Goal: Find specific page/section: Find specific page/section

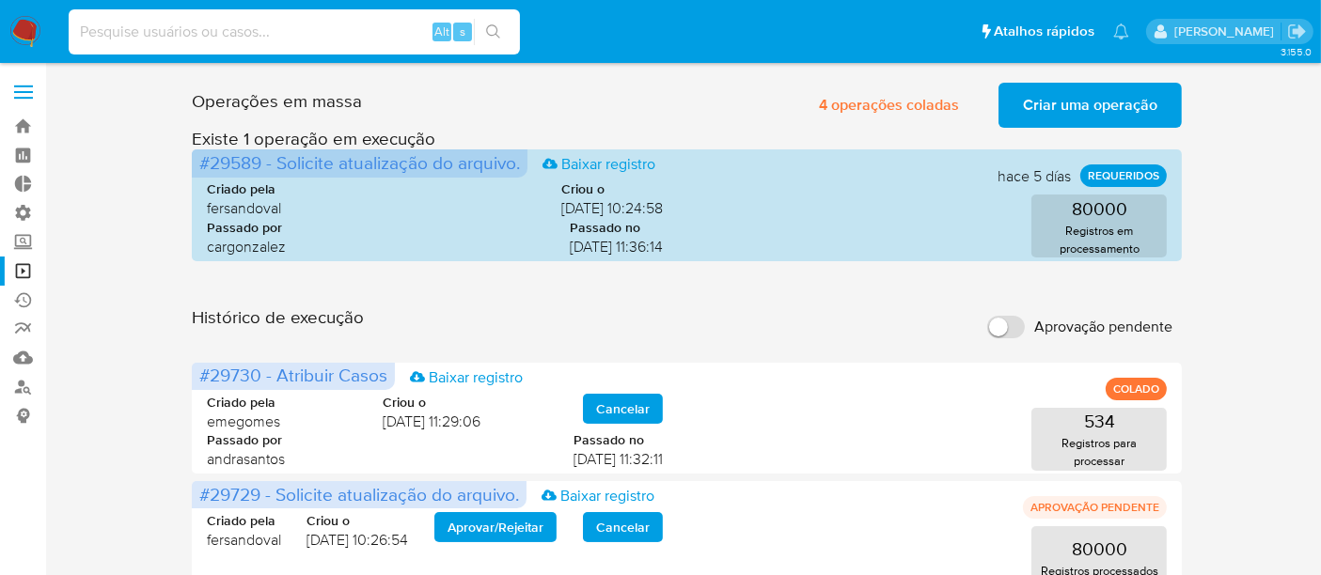
click at [217, 35] on input at bounding box center [294, 32] width 451 height 24
paste input "QgyeVfK5PFA6T5j4f3we1H9x"
type input "QgyeVfK5PFA6T5j4f3we1H9x"
click at [846, 336] on div "Histórico de execução Aprovação pendente" at bounding box center [687, 326] width 991 height 41
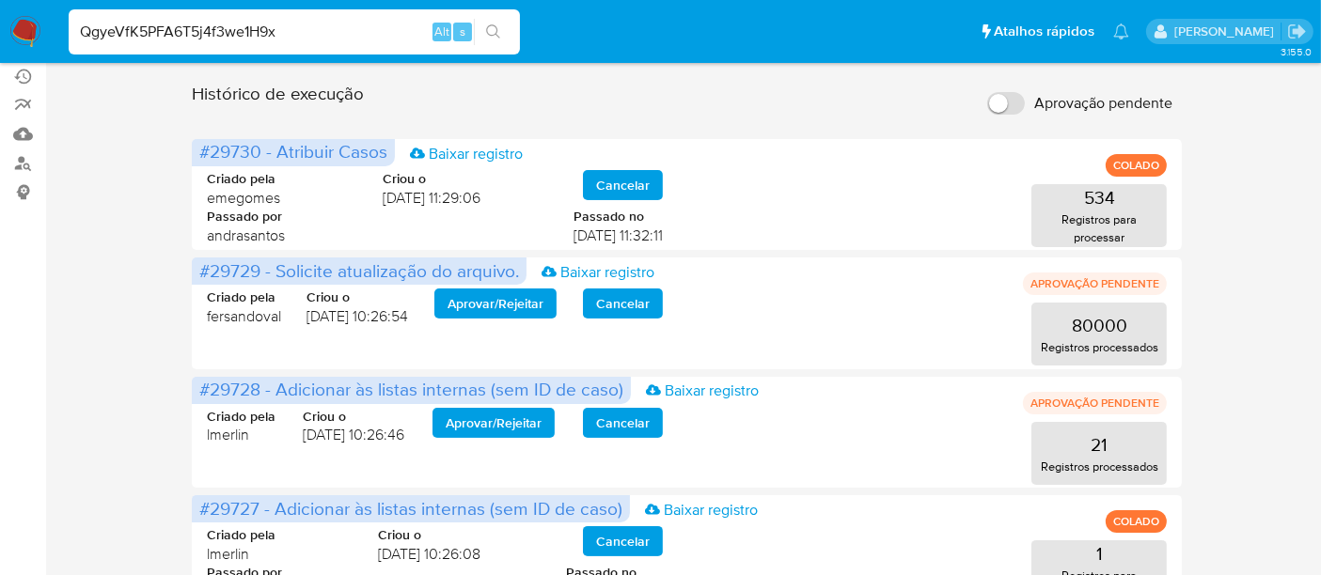
scroll to position [209, 0]
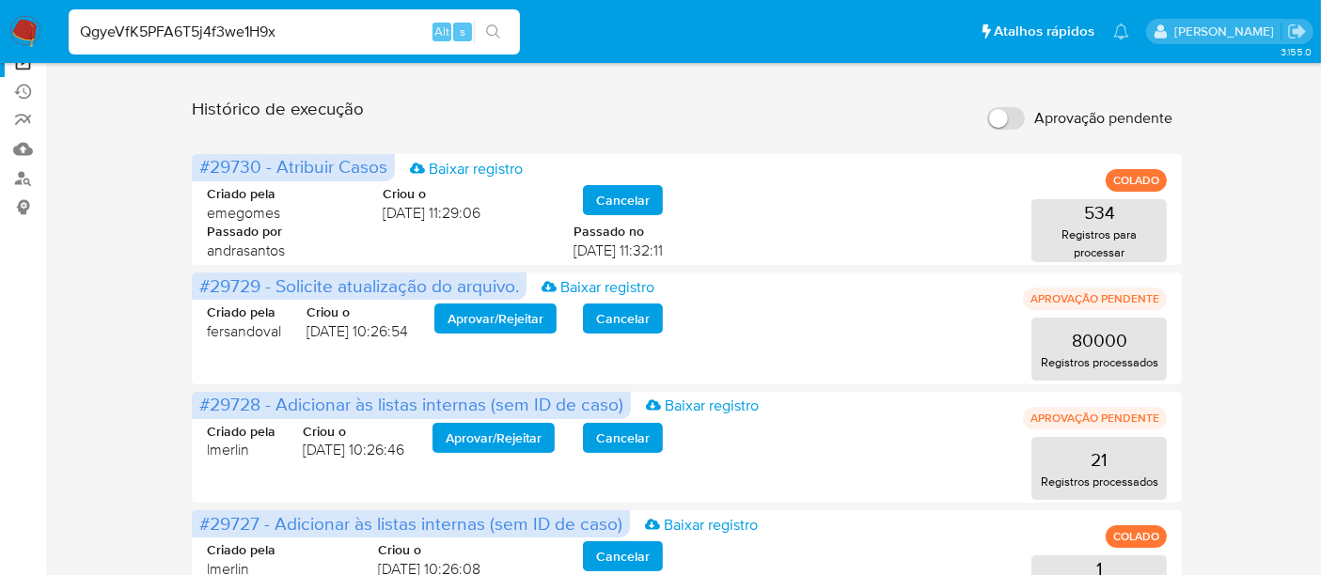
click at [336, 30] on input "QgyeVfK5PFA6T5j4f3we1H9x" at bounding box center [294, 32] width 451 height 24
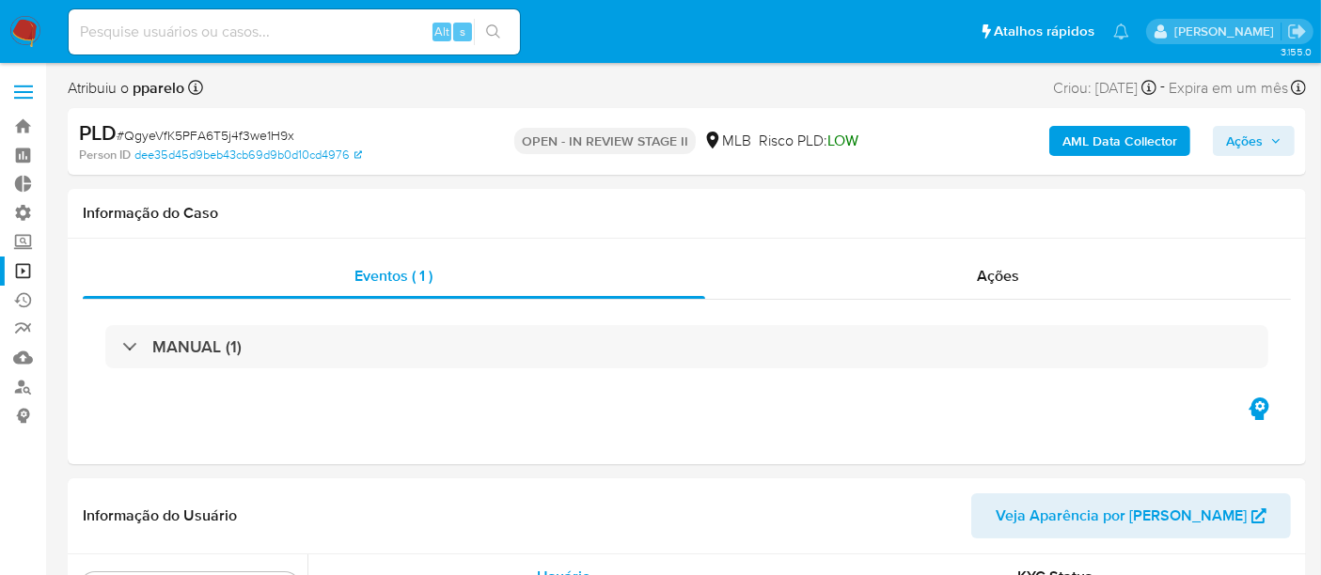
scroll to position [838, 0]
select select "10"
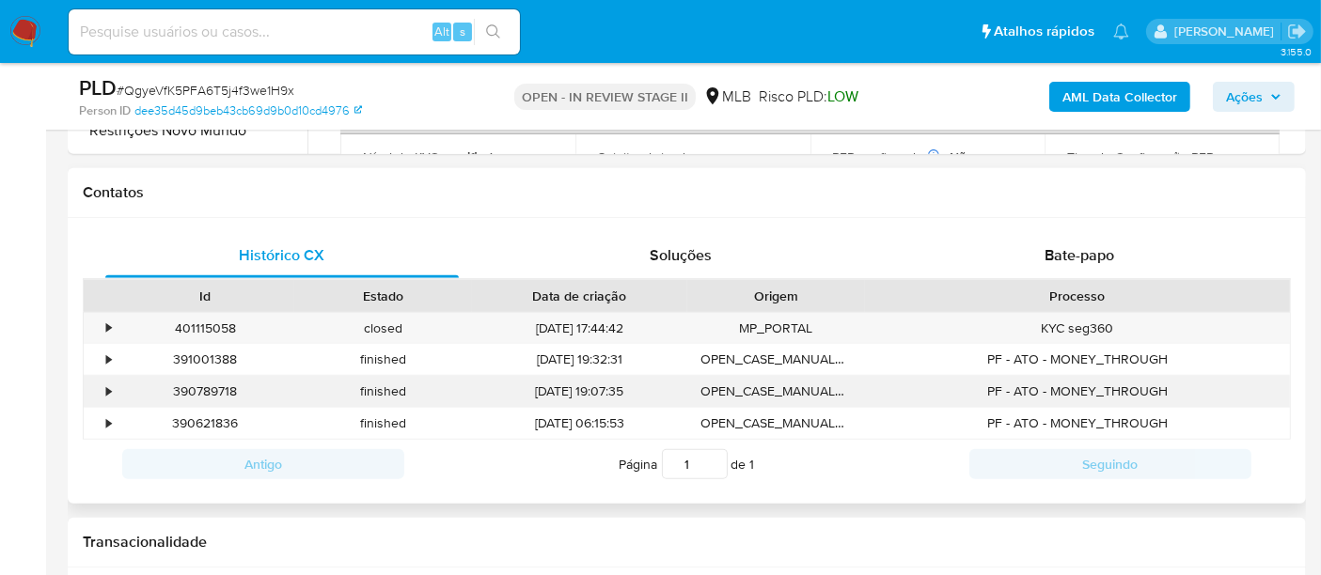
scroll to position [835, 0]
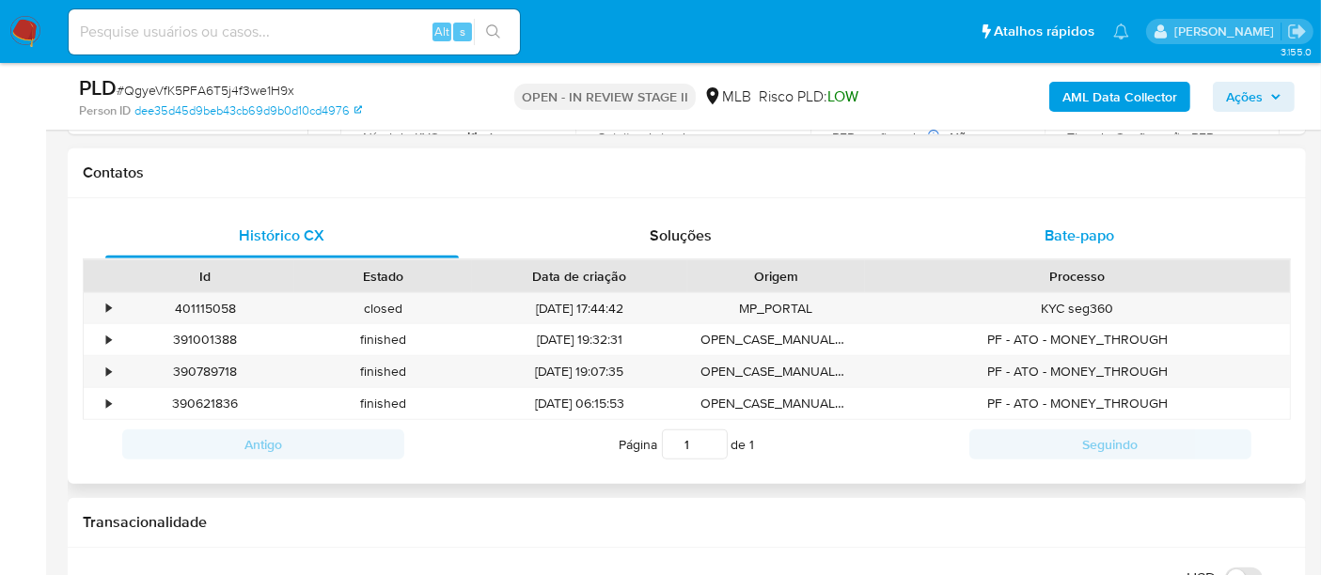
click at [1058, 227] on span "Bate-papo" at bounding box center [1079, 236] width 70 height 22
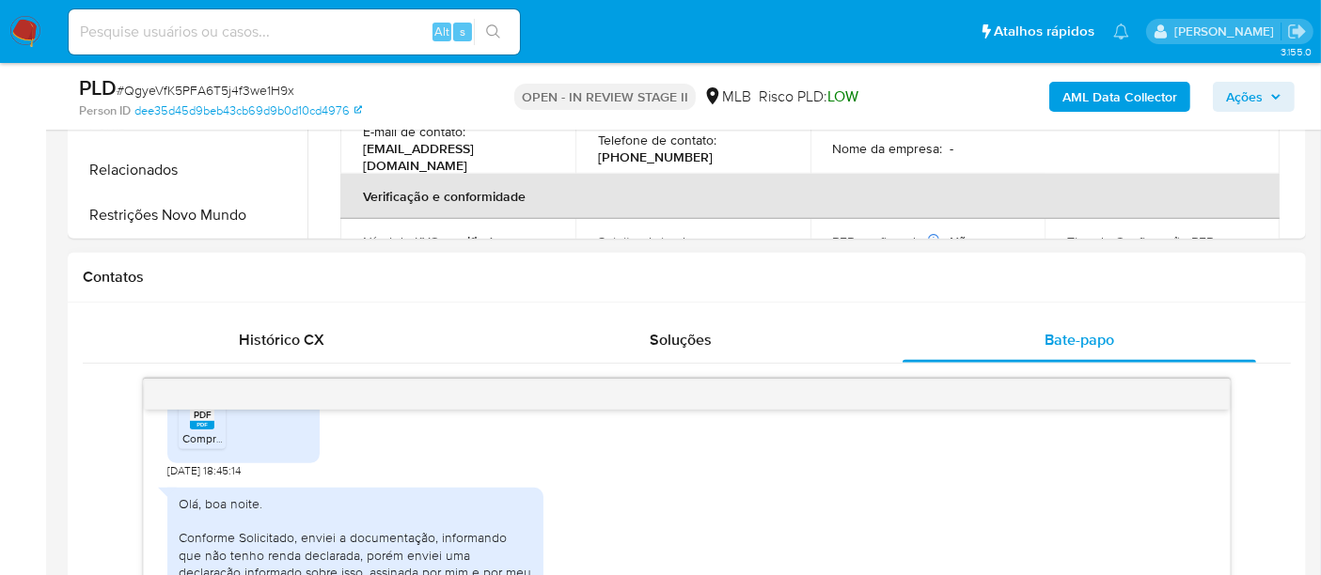
scroll to position [534, 0]
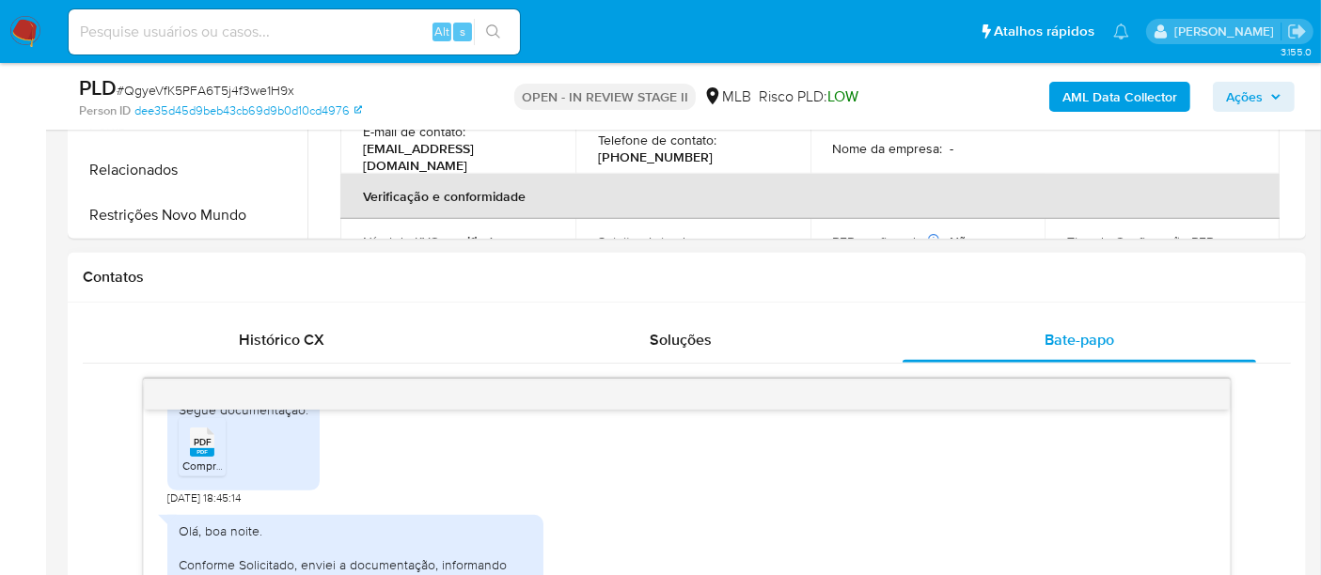
click at [213, 445] on icon at bounding box center [202, 442] width 24 height 29
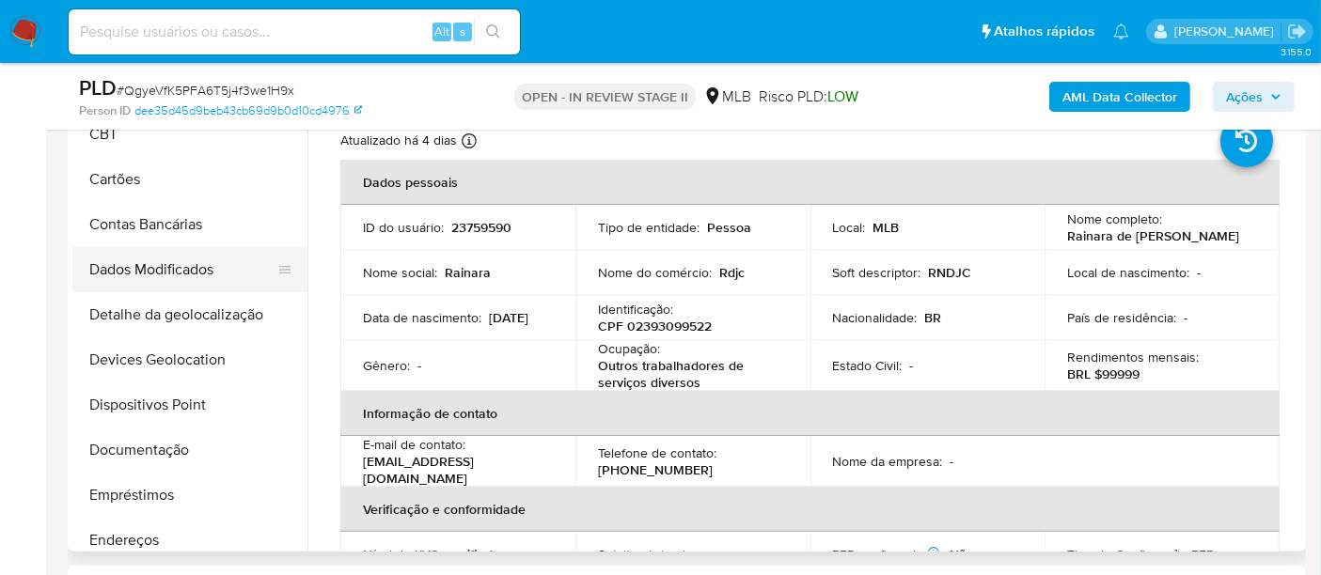
scroll to position [209, 0]
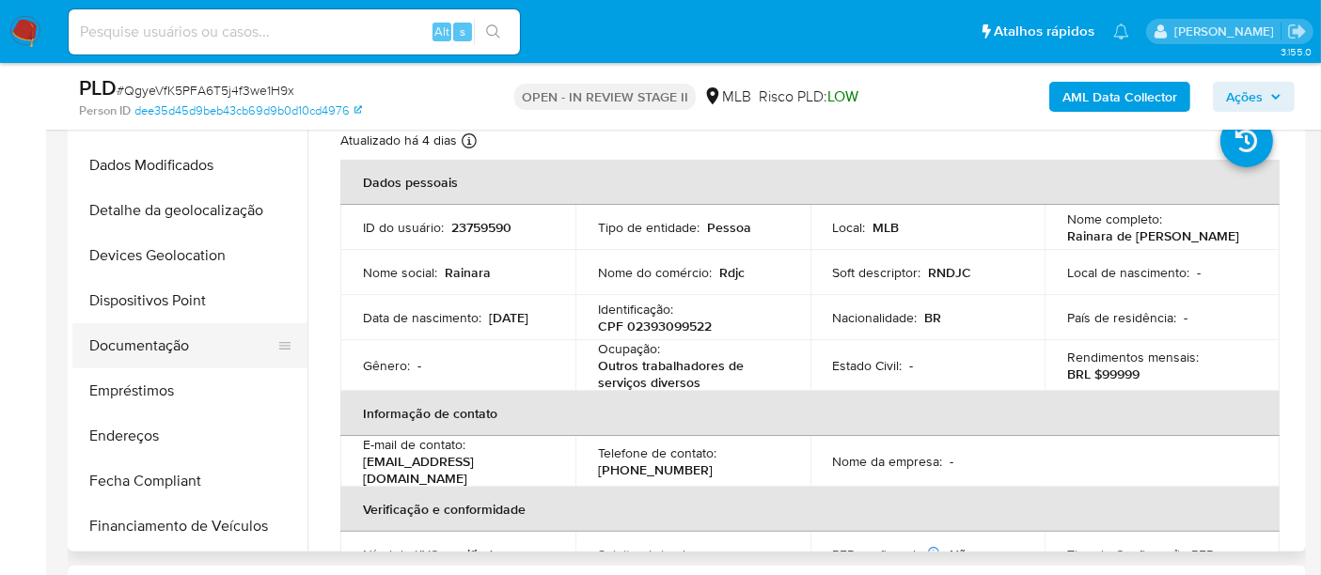
click at [166, 345] on button "Documentação" at bounding box center [182, 345] width 220 height 45
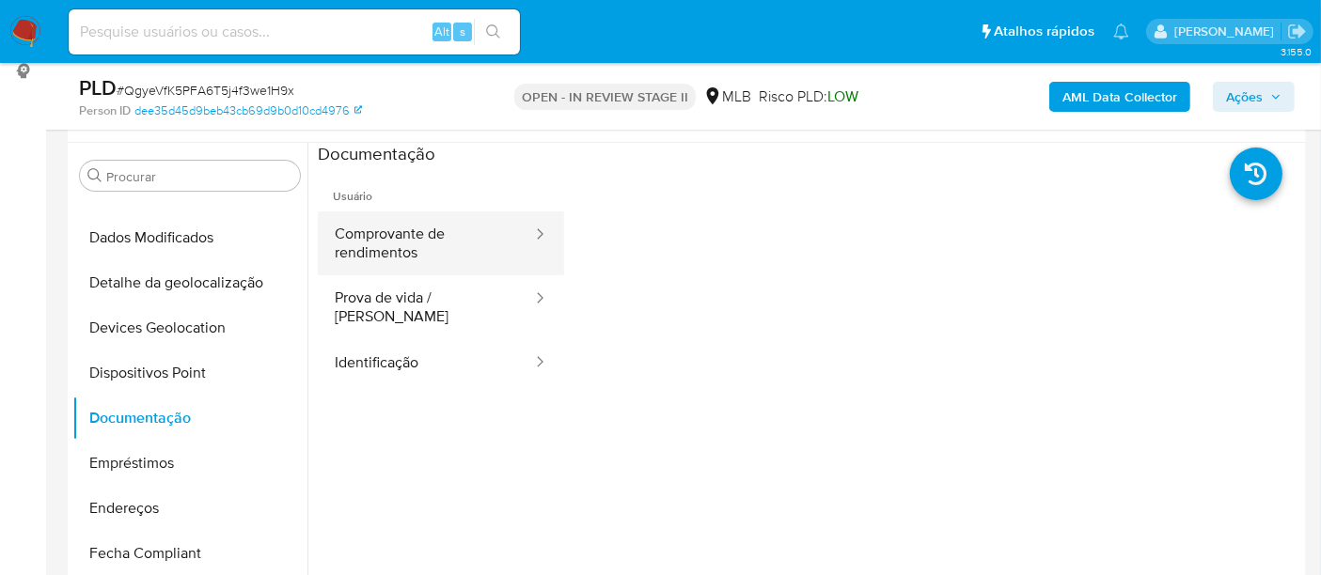
scroll to position [313, 0]
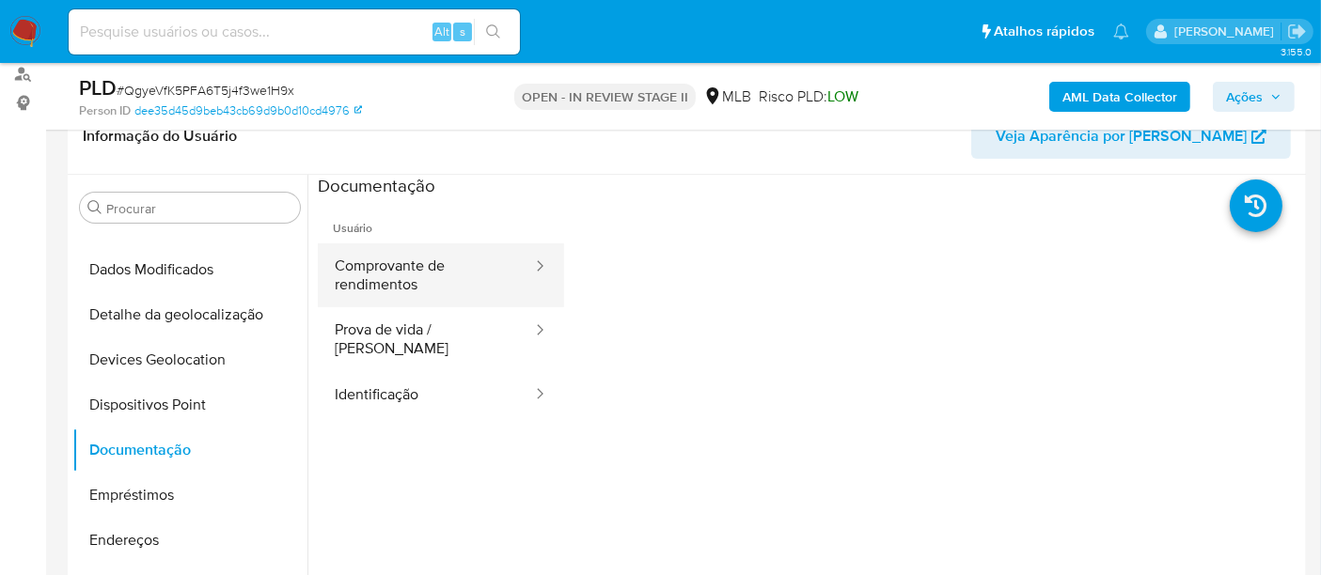
click at [421, 273] on button "Comprovante de rendimentos" at bounding box center [426, 275] width 216 height 64
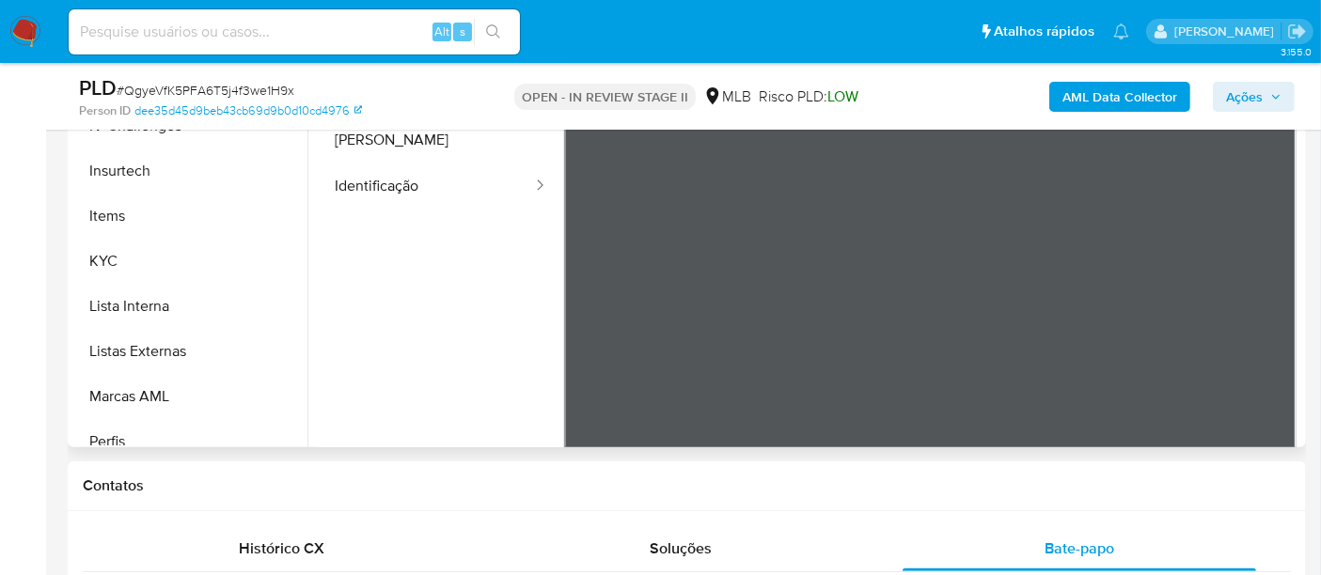
scroll to position [835, 0]
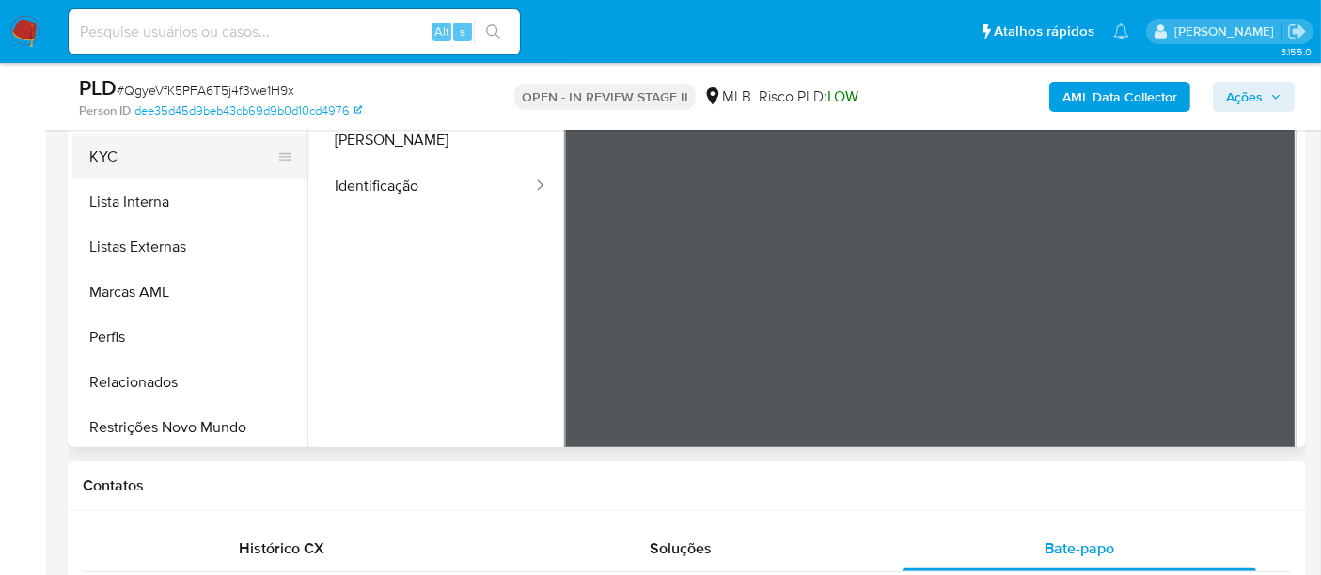
click at [132, 148] on button "KYC" at bounding box center [182, 156] width 220 height 45
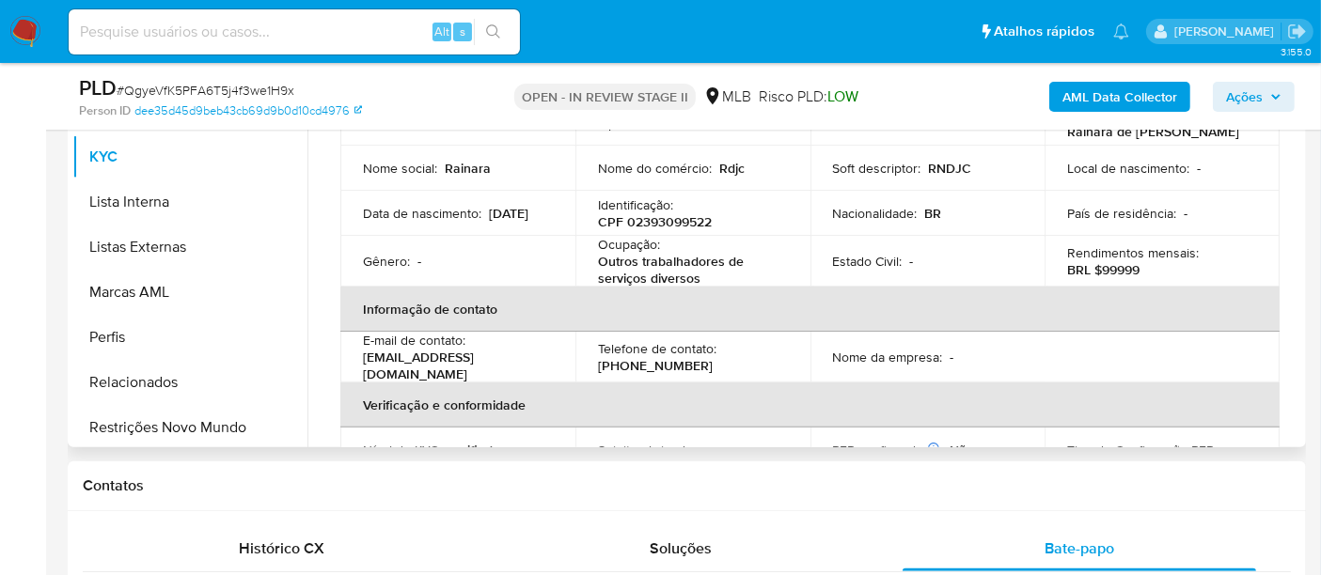
click at [367, 321] on th "Informação de contato" at bounding box center [809, 309] width 939 height 45
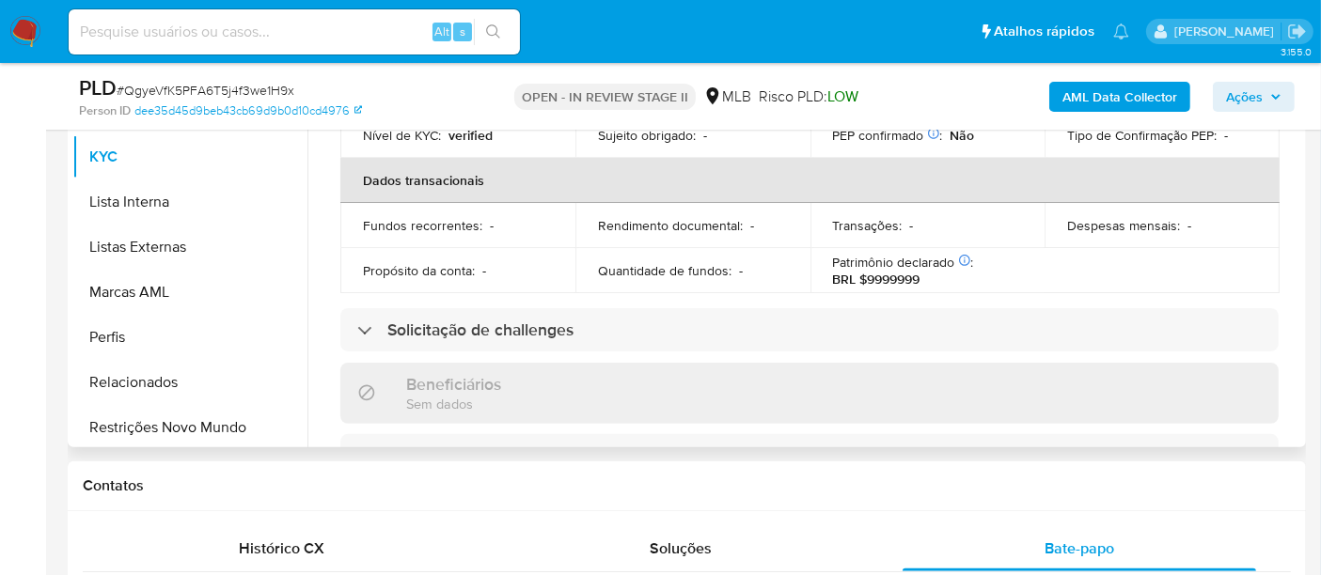
scroll to position [417, 0]
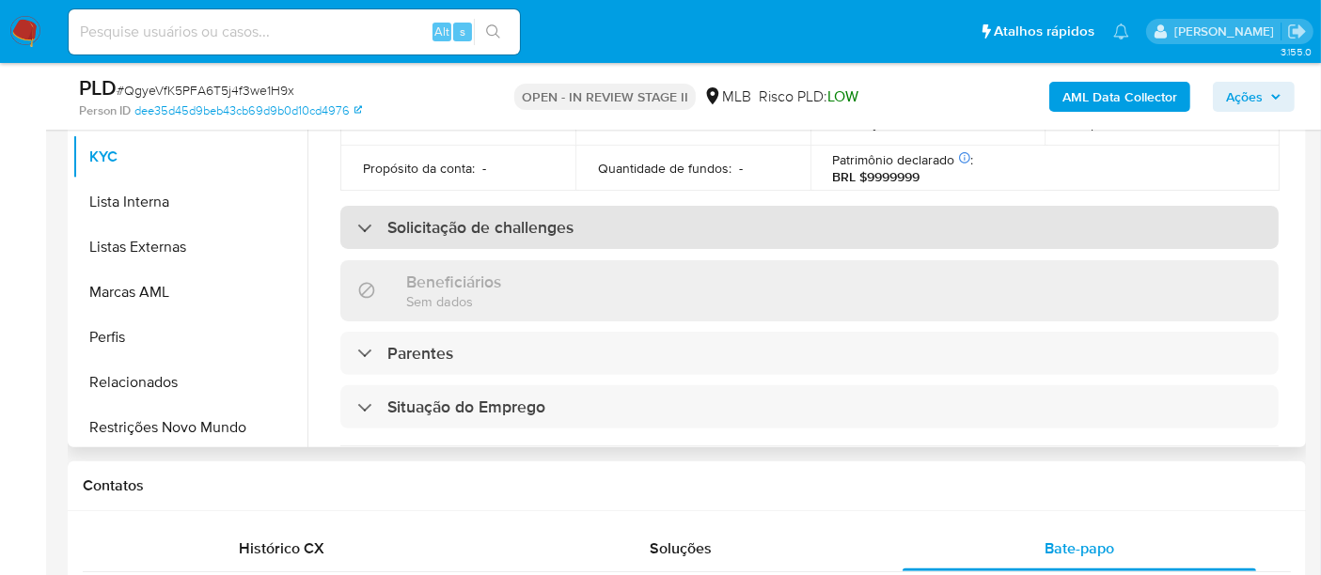
click at [367, 221] on div "Solicitação de challenges" at bounding box center [465, 227] width 216 height 21
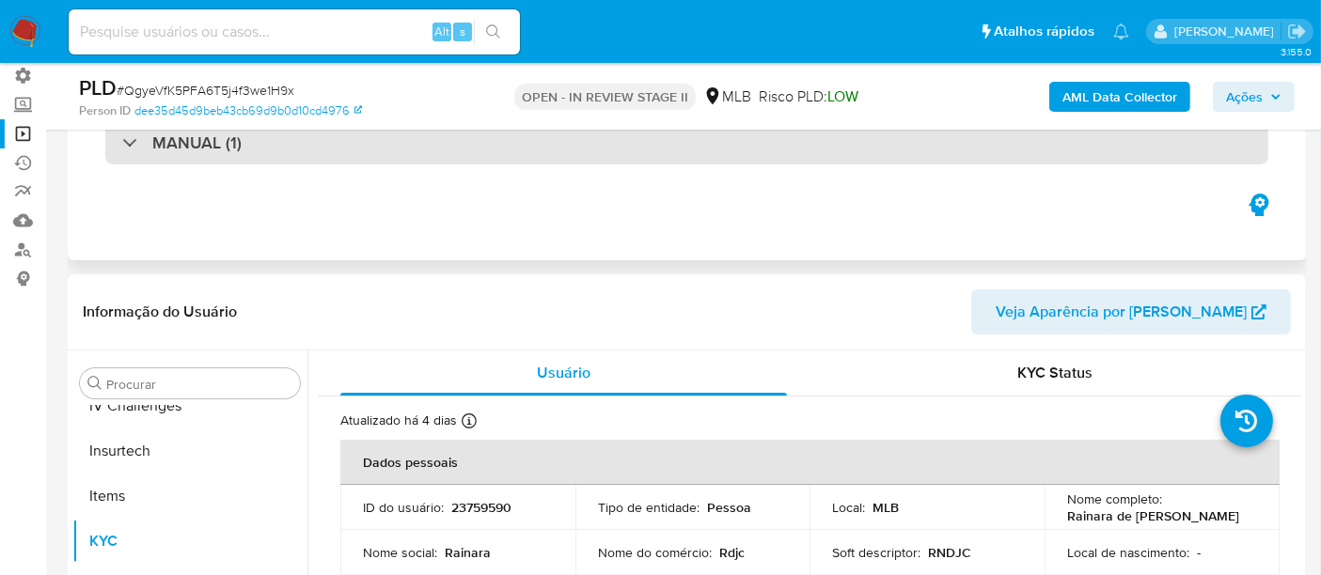
scroll to position [209, 0]
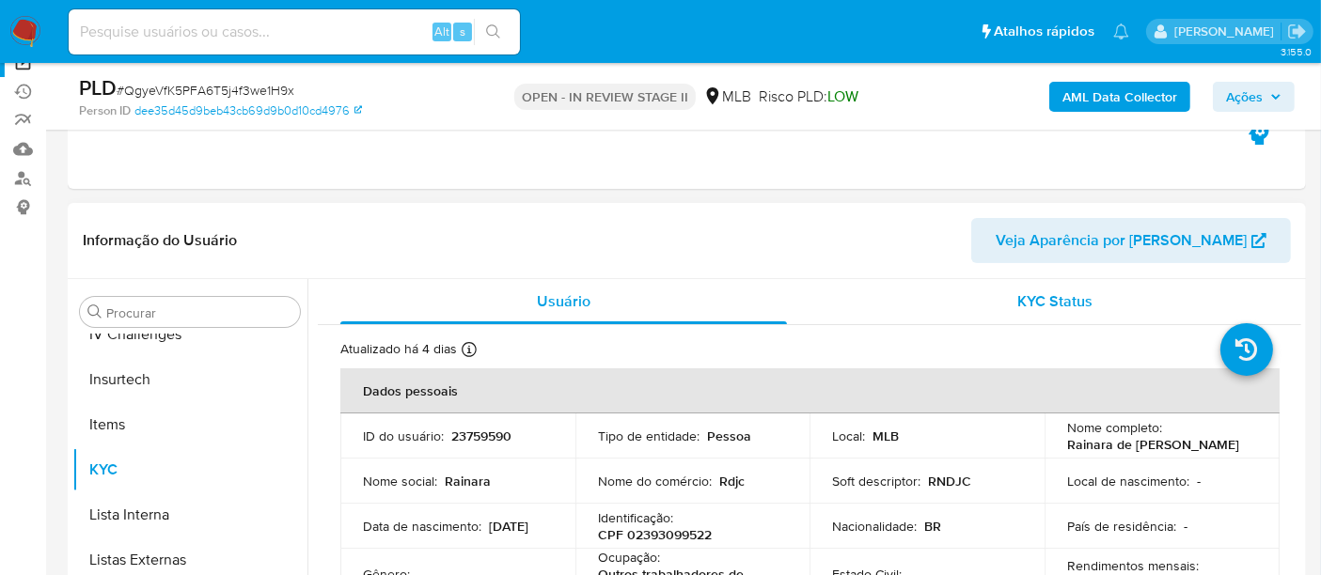
click at [1049, 299] on span "KYC Status" at bounding box center [1055, 301] width 75 height 22
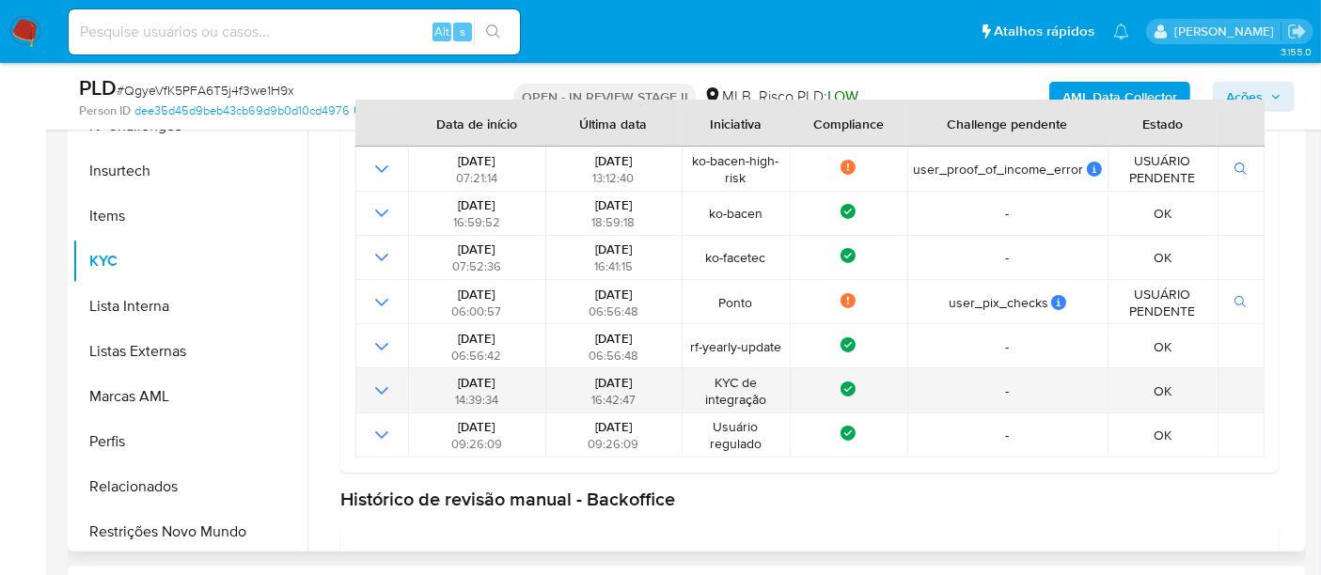
scroll to position [39, 0]
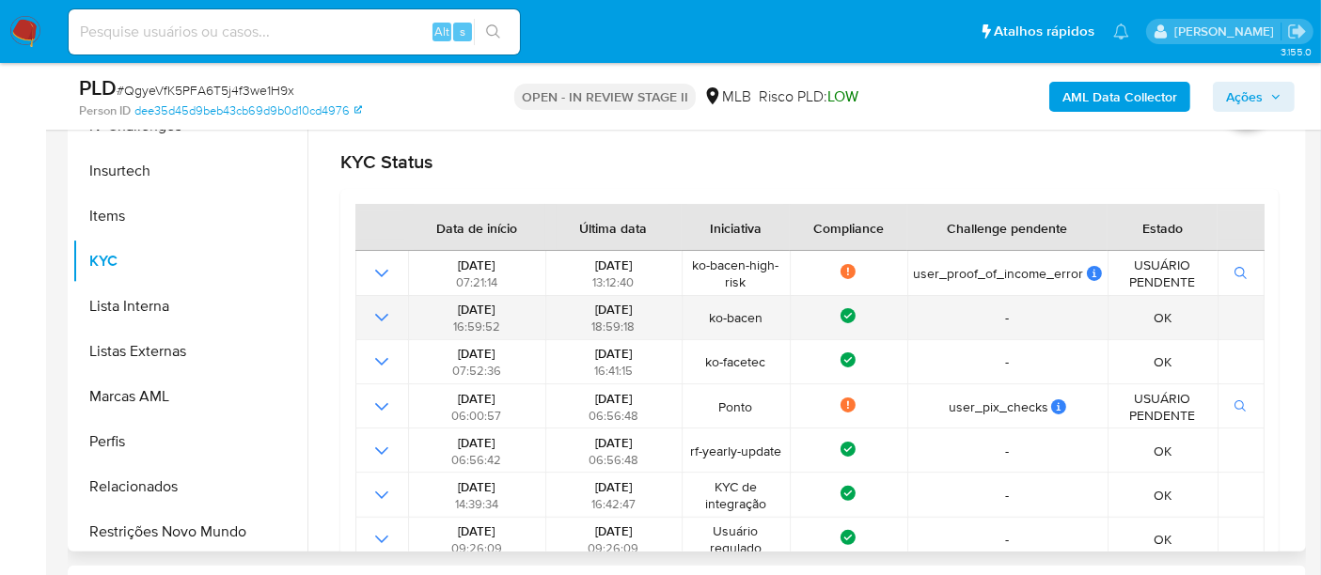
click at [386, 318] on icon "Mostrar operación" at bounding box center [381, 317] width 23 height 23
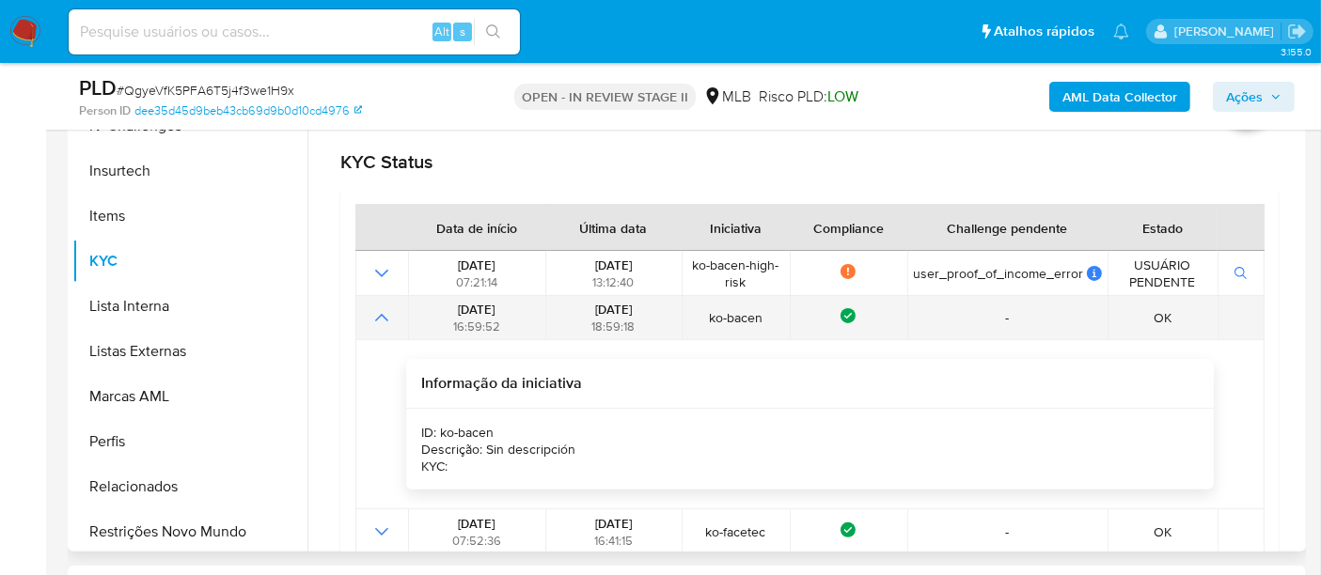
click at [386, 318] on icon "Mostrar operación" at bounding box center [381, 317] width 23 height 23
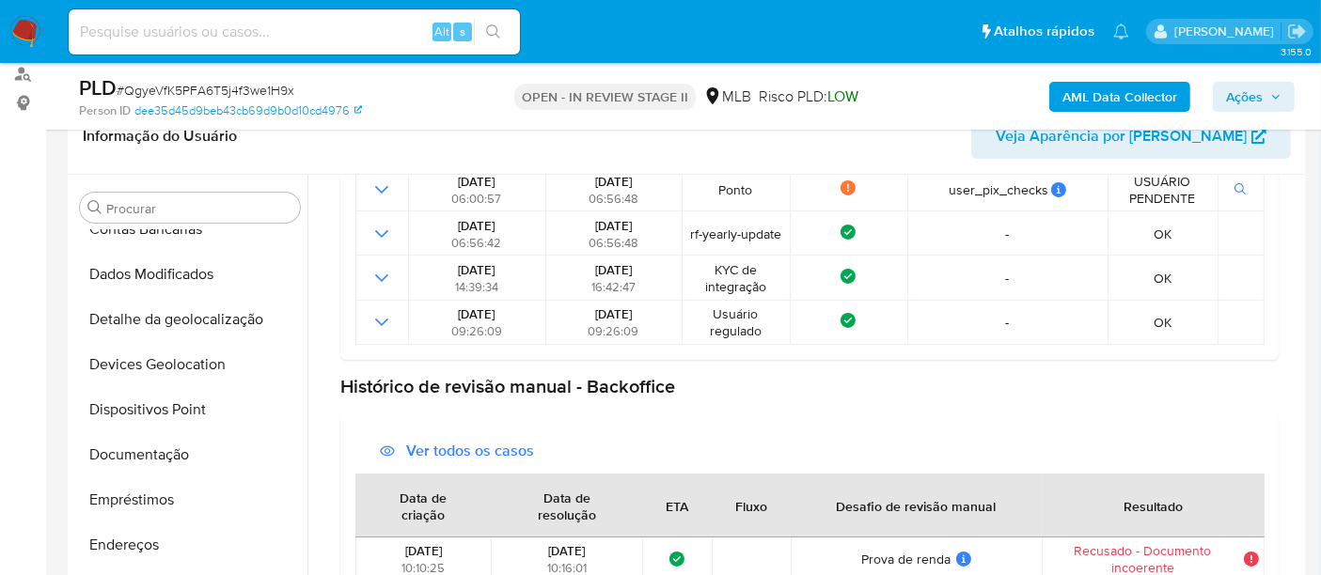
scroll to position [313, 0]
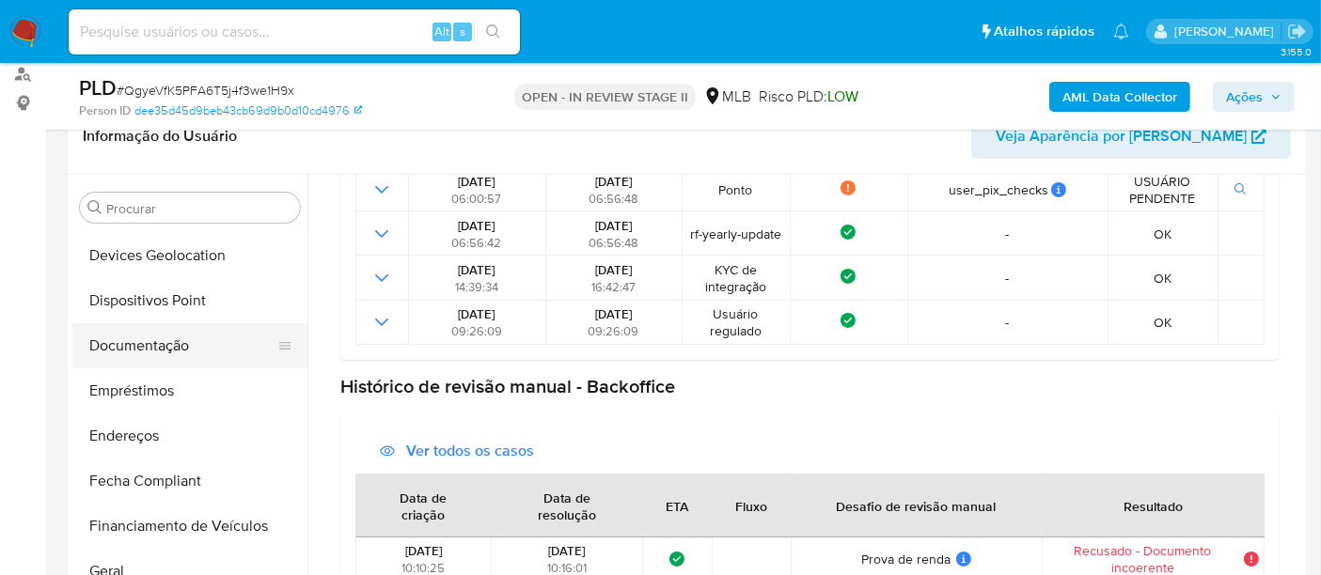
click at [153, 335] on button "Documentação" at bounding box center [182, 345] width 220 height 45
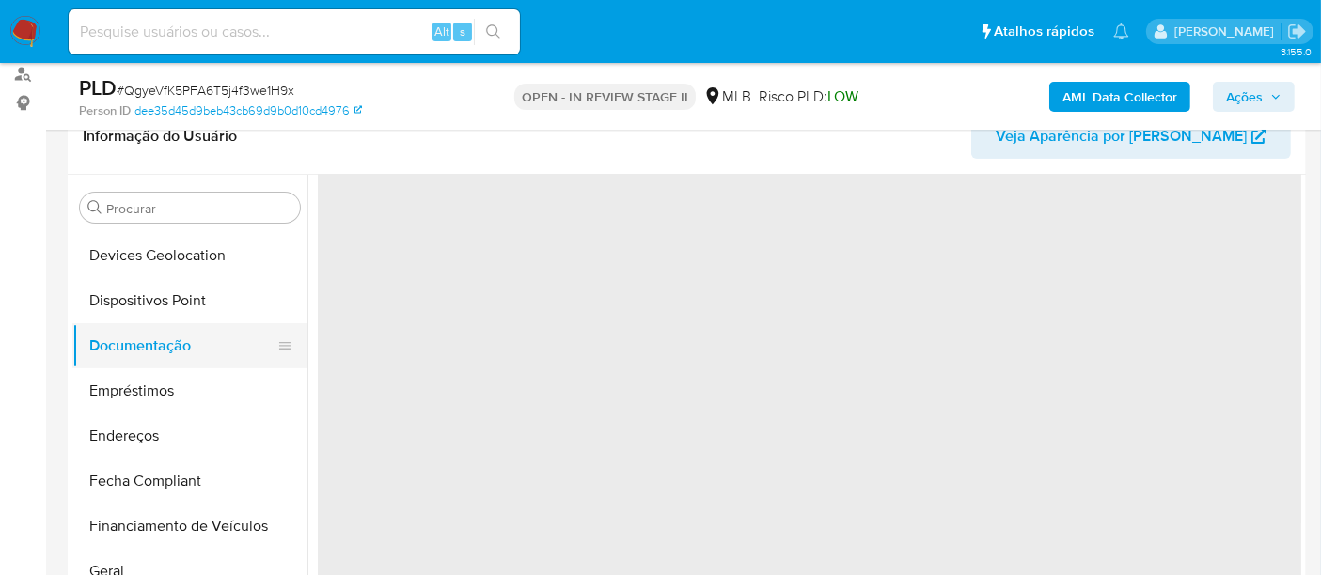
scroll to position [0, 0]
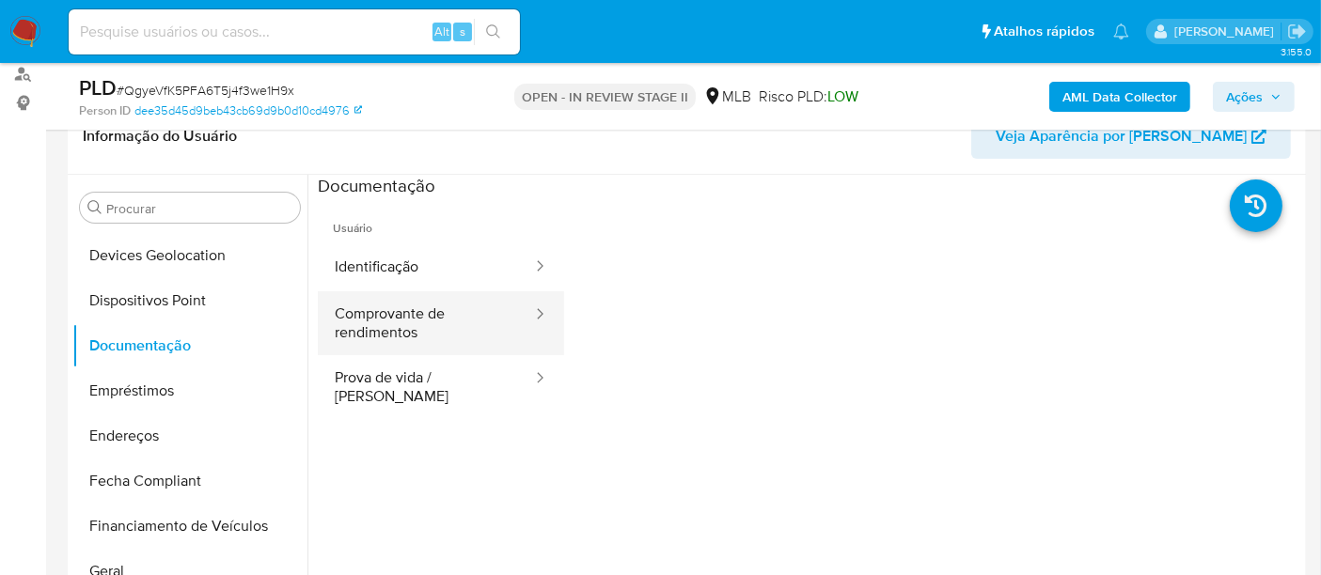
click at [376, 319] on button "Comprovante de rendimentos" at bounding box center [426, 323] width 216 height 64
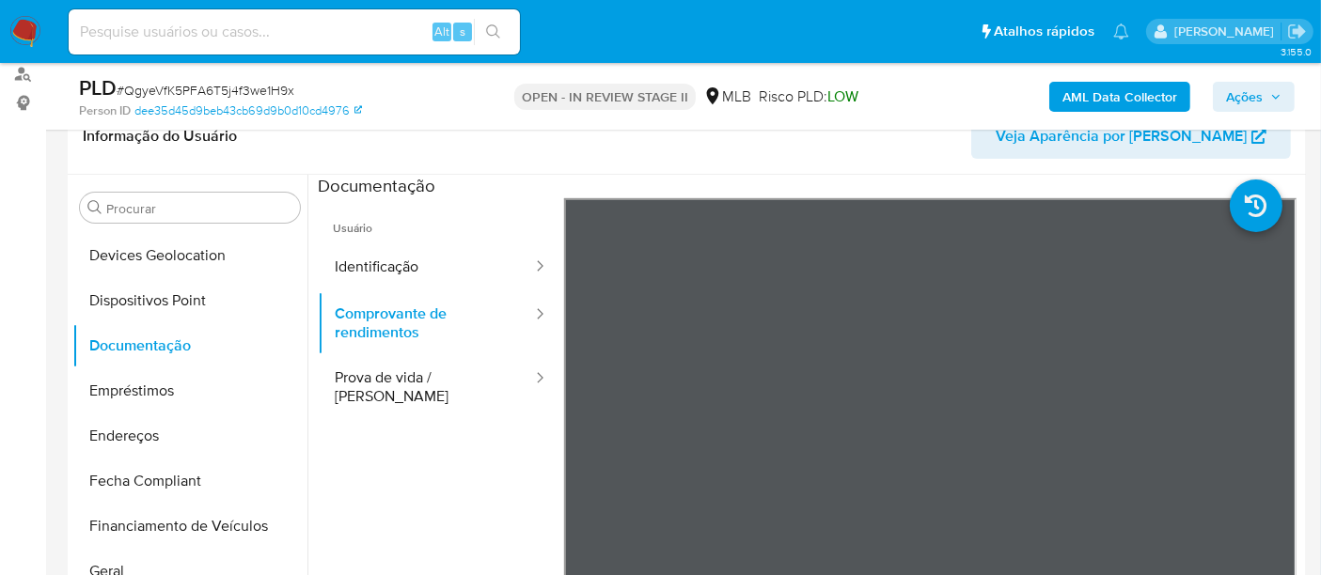
click at [174, 36] on input at bounding box center [294, 32] width 451 height 24
paste input "XKjqatQWulVeR3MwI9QzOc8s"
type input "XKjqatQWulVeR3MwI9QzOc8s"
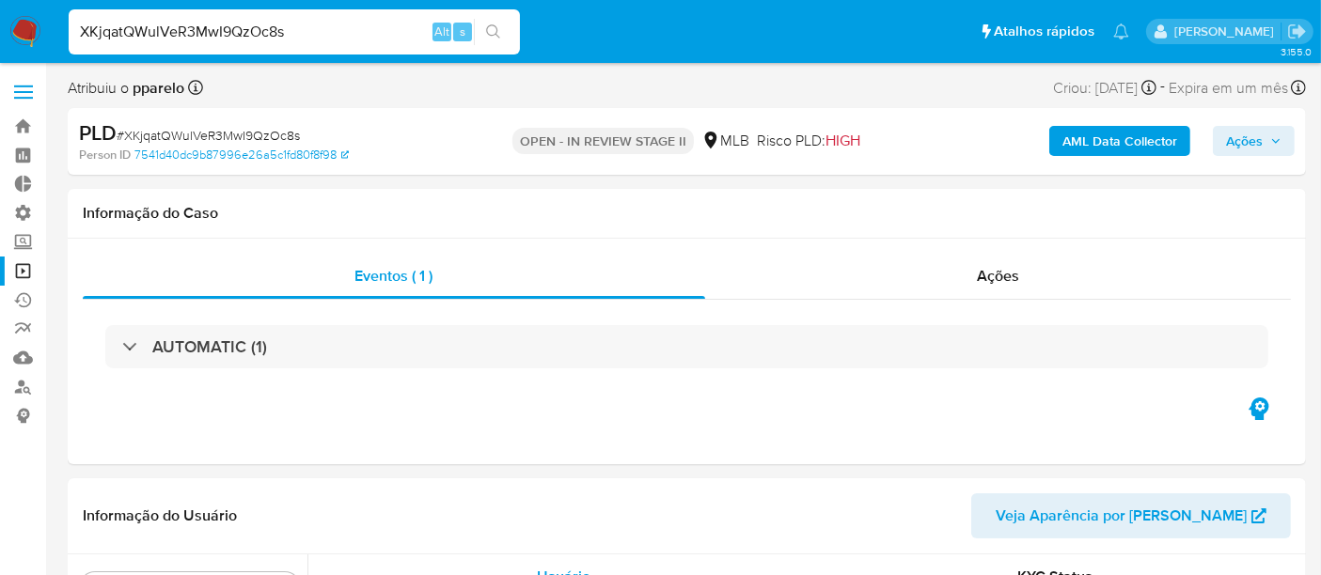
scroll to position [838, 0]
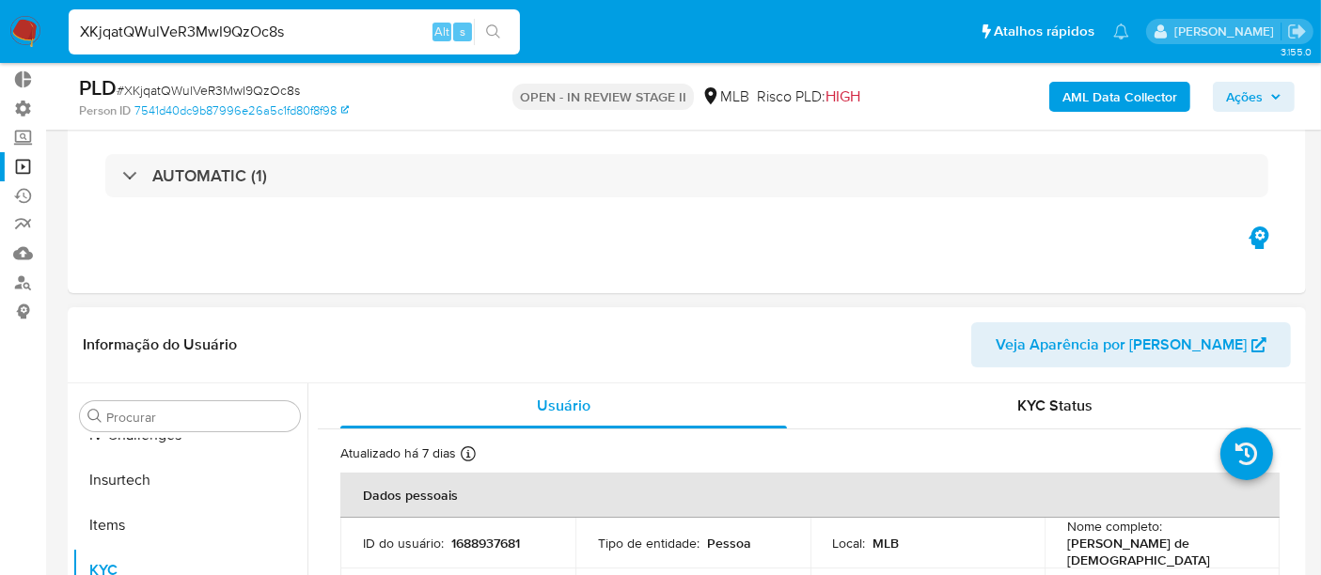
select select "10"
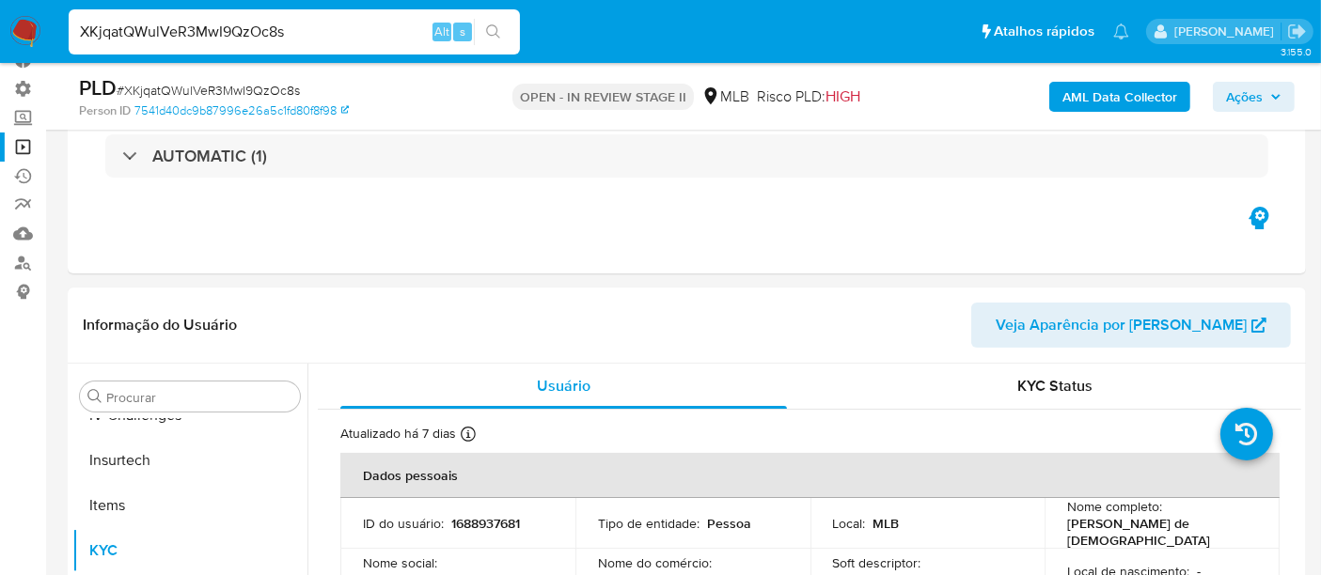
scroll to position [104, 0]
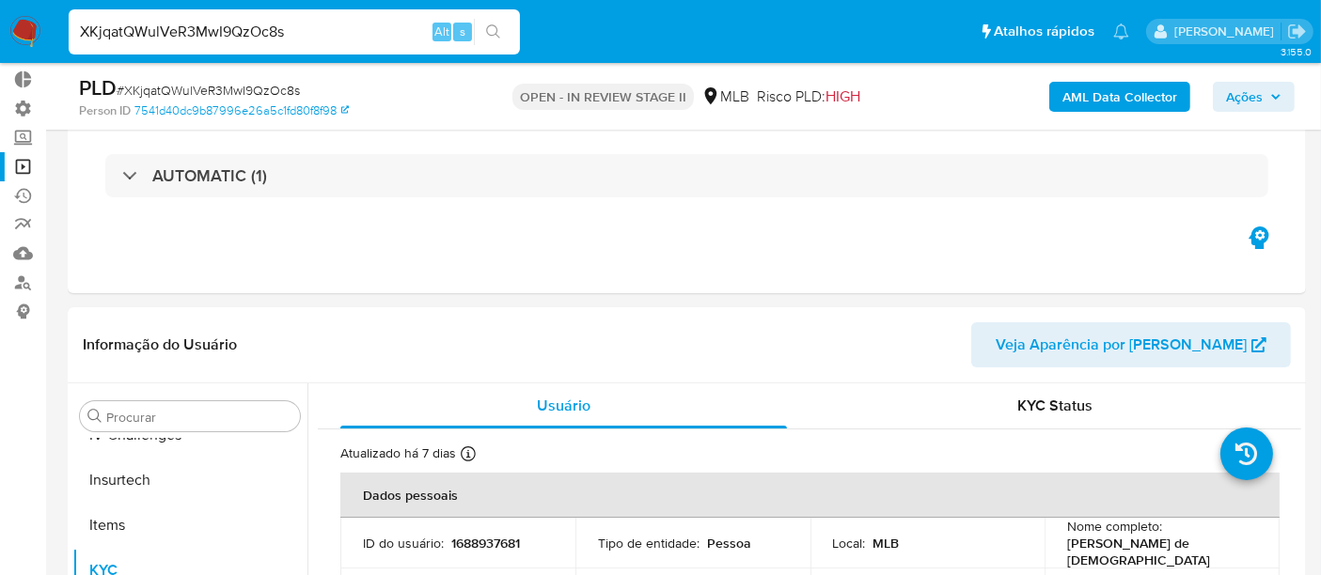
drag, startPoint x: 301, startPoint y: 30, endPoint x: 43, endPoint y: 38, distance: 257.6
click at [43, 38] on nav "Pausado Ver notificaciones XKjqatQWulVeR3MwI9QzOc8s Alt s Atalhos rápidos Presi…" at bounding box center [660, 31] width 1321 height 63
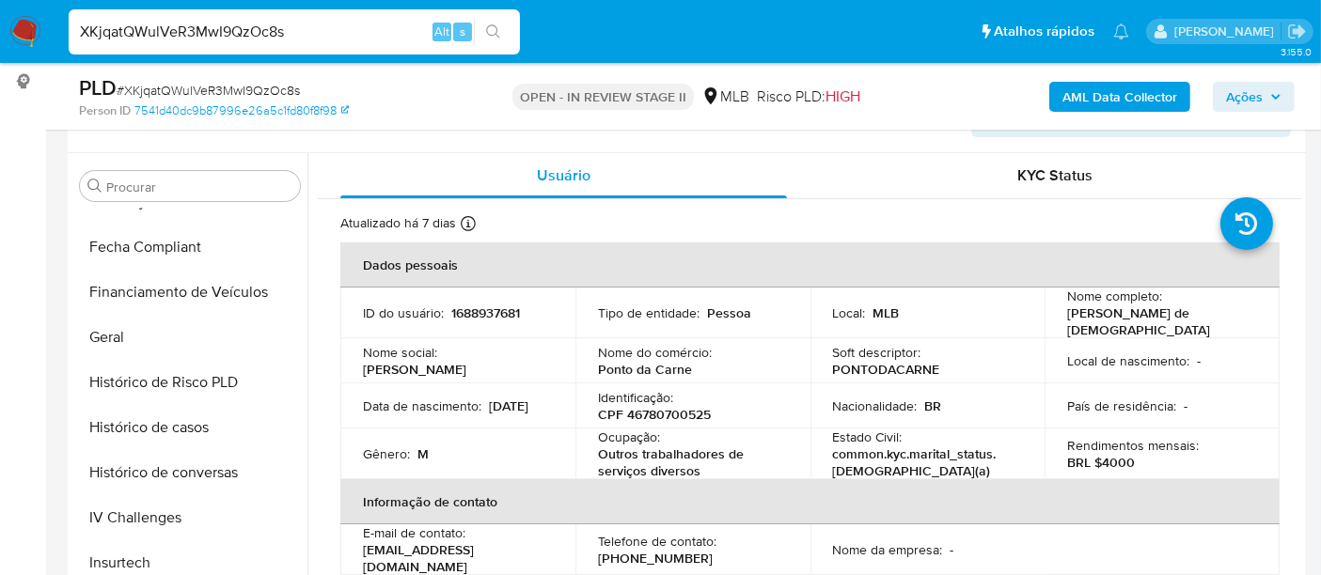
scroll to position [209, 0]
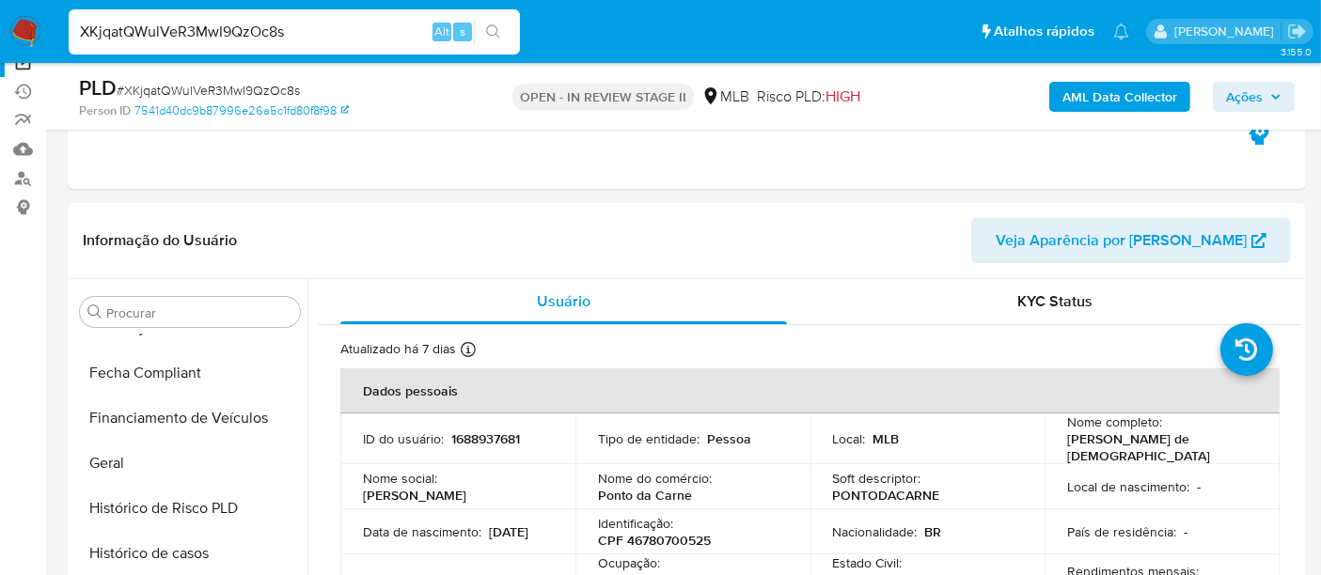
drag, startPoint x: 296, startPoint y: 38, endPoint x: 32, endPoint y: 32, distance: 264.2
click at [32, 32] on nav "Pausado Ver notificaciones XKjqatQWulVeR3MwI9QzOc8s Alt s Atalhos rápidos Presi…" at bounding box center [660, 31] width 1321 height 63
paste input "2431329482"
type input "2431329482"
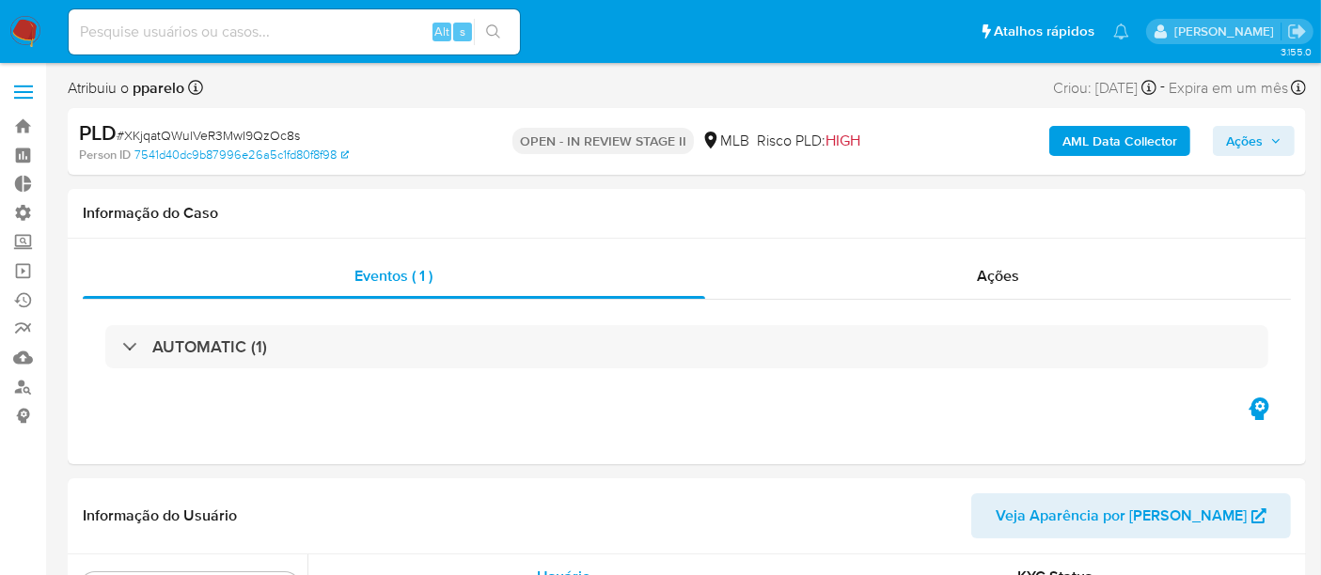
scroll to position [838, 0]
select select "10"
click at [168, 28] on input at bounding box center [294, 32] width 451 height 24
paste input "2431329482"
type input "2431329482"
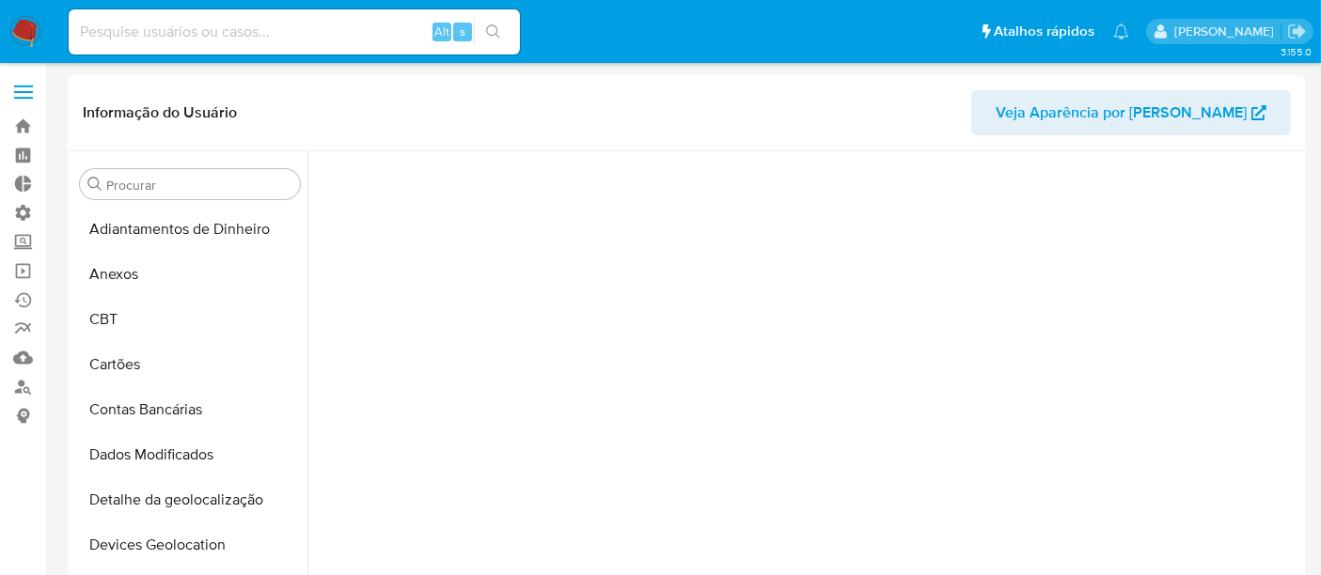
scroll to position [144, 0]
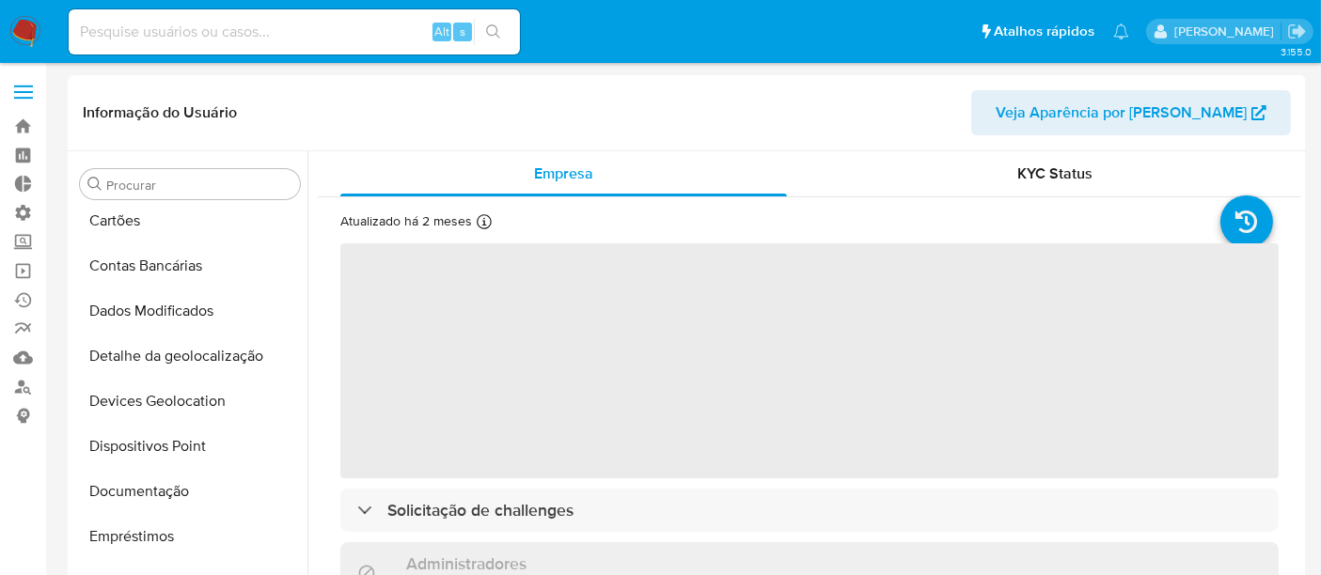
select select "10"
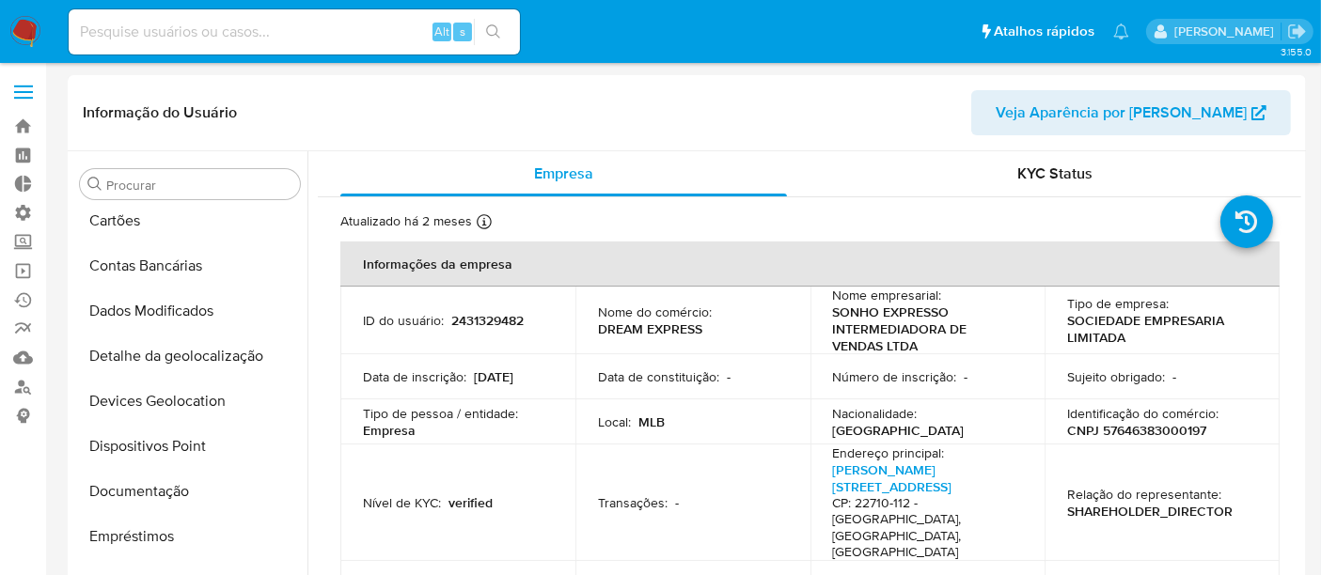
scroll to position [838, 0]
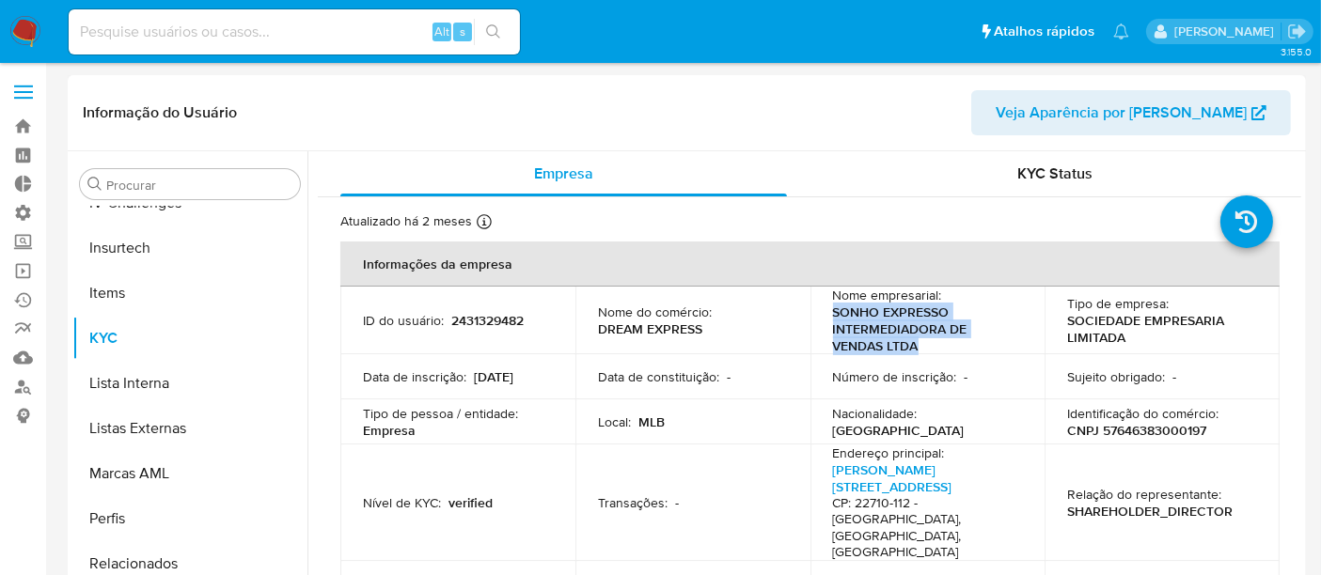
drag, startPoint x: 827, startPoint y: 305, endPoint x: 958, endPoint y: 348, distance: 137.3
click at [958, 348] on td "Nome empresarial : SONHO EXPRESSO INTERMEDIADORA DE VENDAS LTDA" at bounding box center [927, 321] width 235 height 68
copy p "SONHO EXPRESSO INTERMEDIADORA DE VENDAS LTDA"
